Goal: Information Seeking & Learning: Understand process/instructions

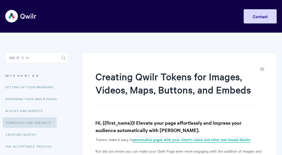
click at [176, 141] on link "personalize pages with your client's name and other text-based details" at bounding box center [191, 140] width 117 height 6
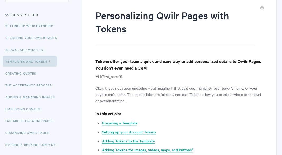
scroll to position [132, 0]
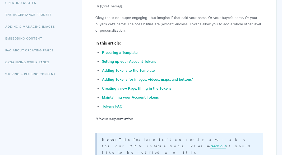
click at [108, 54] on link "Preparing a Template" at bounding box center [119, 53] width 35 height 6
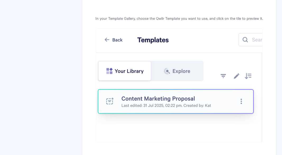
scroll to position [1466, 0]
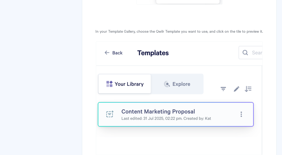
click at [132, 89] on img at bounding box center [179, 98] width 167 height 114
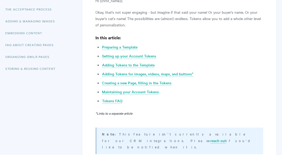
scroll to position [0, 0]
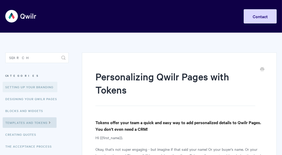
click at [29, 84] on link "Setting up your Branding" at bounding box center [30, 87] width 55 height 11
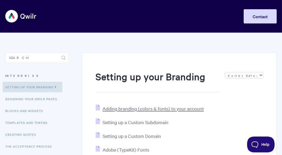
click at [114, 111] on span "Adding branding (colors & fonts) to your account" at bounding box center [152, 109] width 101 height 6
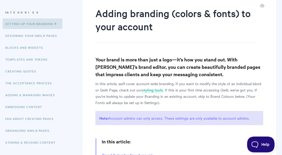
scroll to position [132, 0]
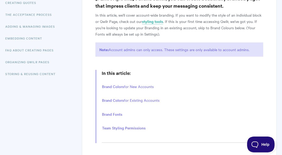
click at [117, 89] on li "Brand Colors for New Accounts" at bounding box center [182, 87] width 161 height 8
click at [115, 88] on link "Brand Colors" at bounding box center [113, 87] width 22 height 6
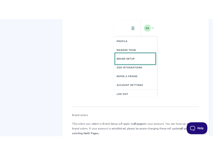
scroll to position [605, 0]
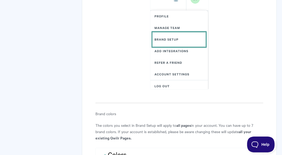
click at [169, 53] on img at bounding box center [179, 39] width 59 height 102
click at [168, 51] on img at bounding box center [179, 39] width 59 height 102
click at [169, 51] on img at bounding box center [179, 39] width 59 height 102
